Goal: Find specific page/section

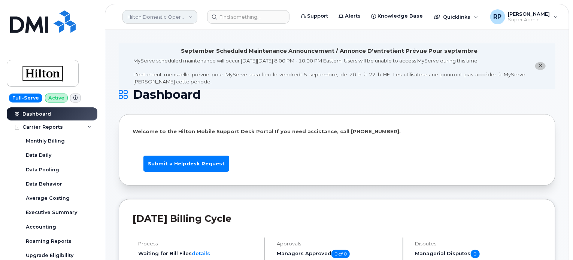
click at [139, 18] on link "Hilton Domestic Operating Company Inc" at bounding box center [160, 16] width 75 height 13
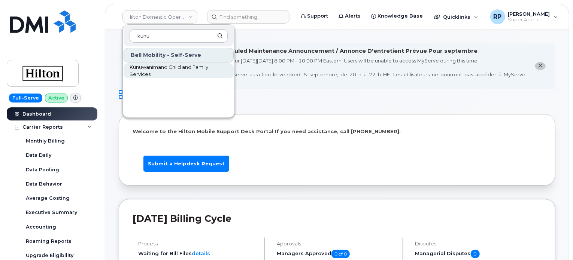
type input "kunu"
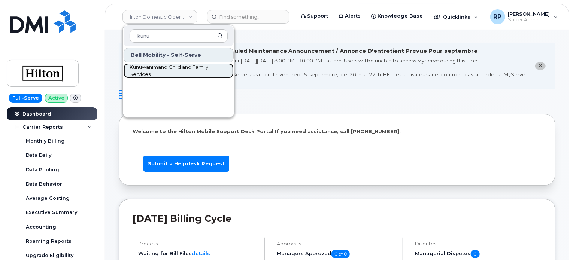
click at [148, 72] on span "Kunuwanimano Child and Family Services" at bounding box center [173, 71] width 86 height 15
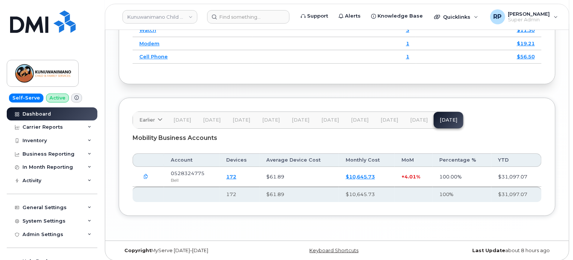
scroll to position [1217, 0]
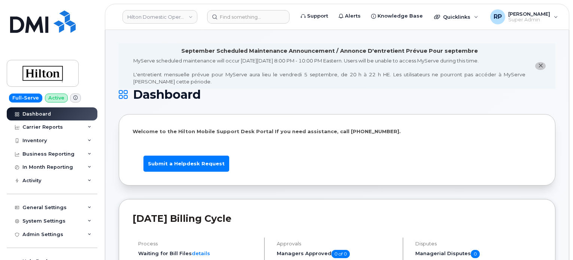
scroll to position [1223, 0]
